Goal: Find specific page/section: Find specific page/section

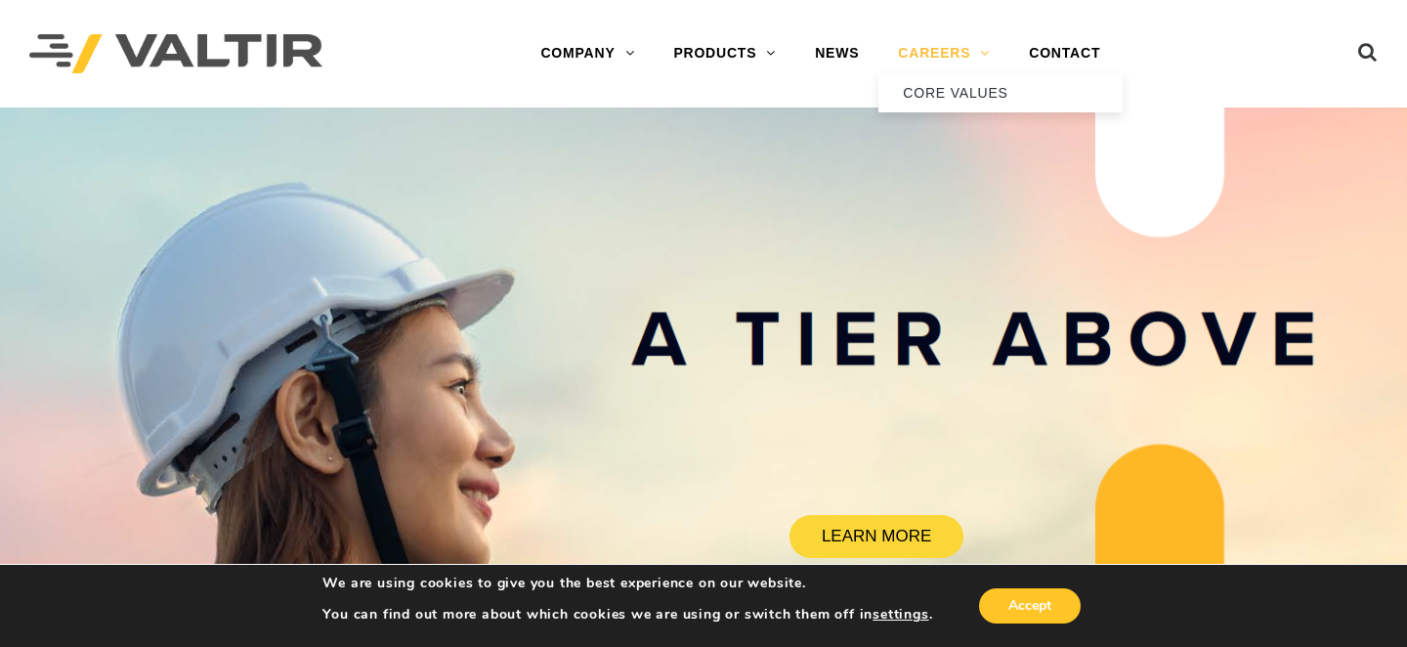
click at [931, 54] on link "CAREERS" at bounding box center [943, 53] width 131 height 39
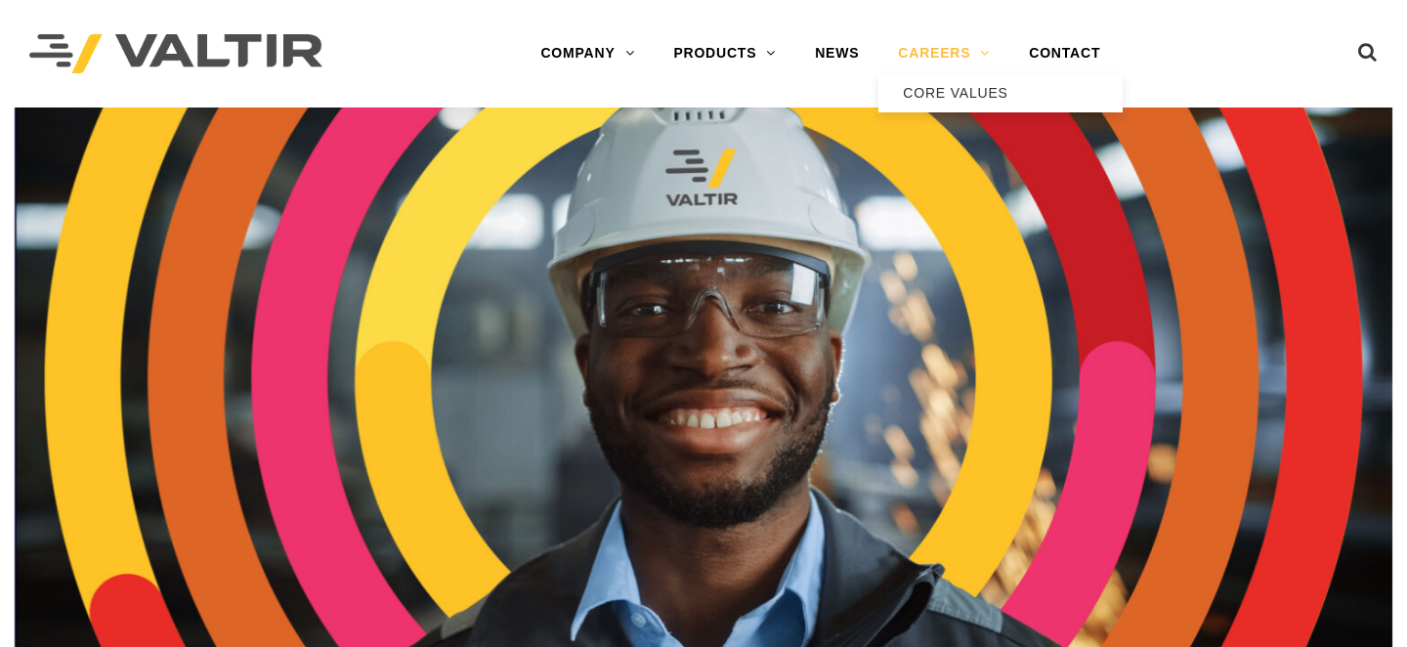
click at [912, 46] on link "CAREERS" at bounding box center [943, 53] width 131 height 39
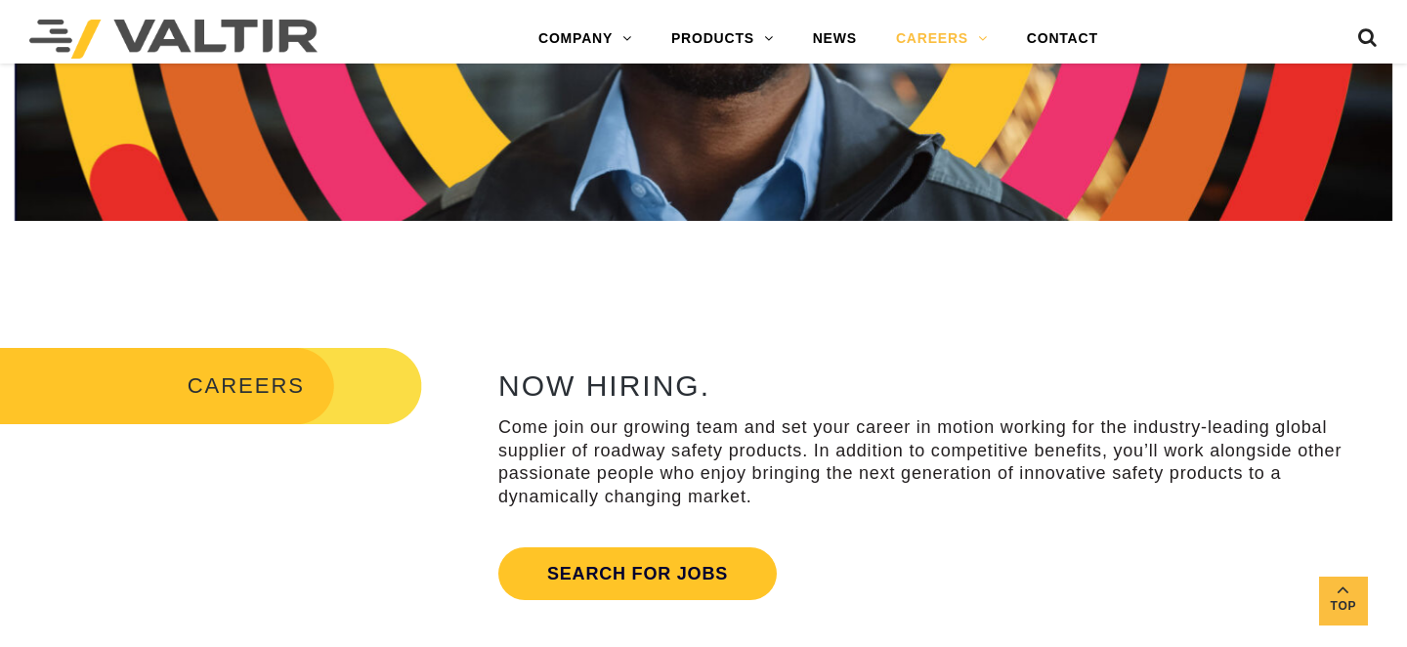
scroll to position [892, 0]
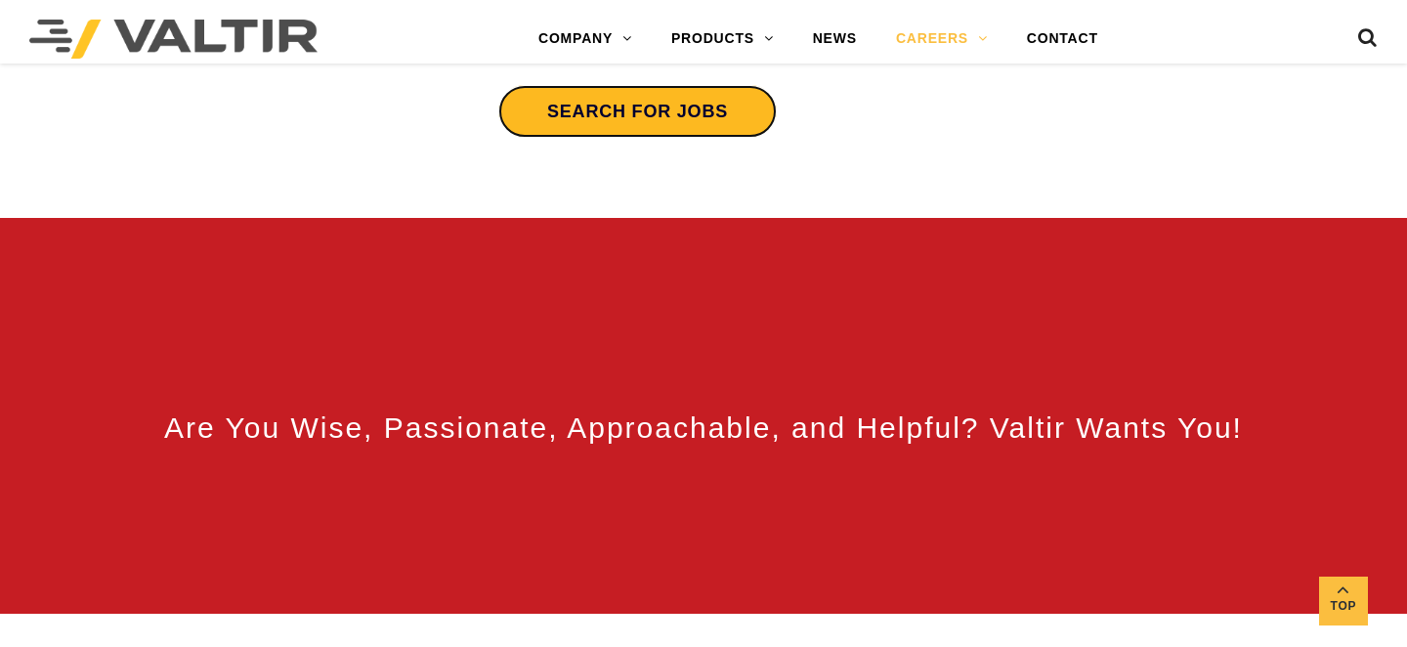
click at [637, 101] on link "Search for jobs" at bounding box center [637, 111] width 278 height 53
